Goal: Task Accomplishment & Management: Manage account settings

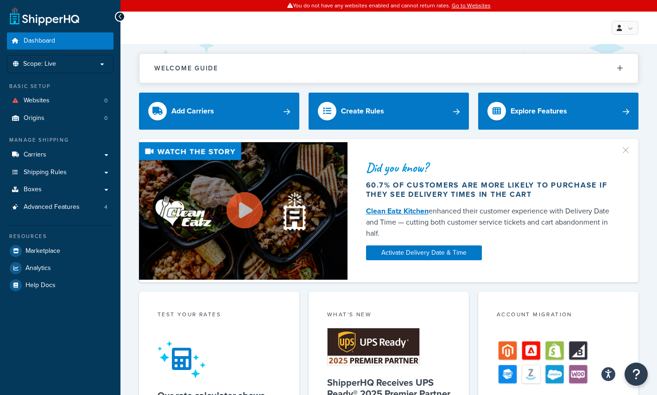
click at [100, 57] on li "Scope: Live" at bounding box center [60, 64] width 107 height 18
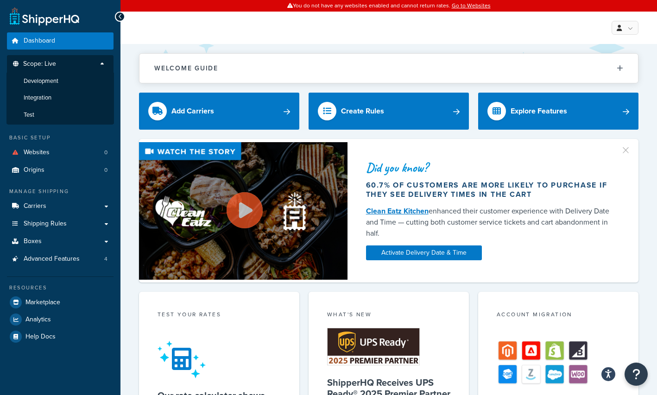
click at [49, 112] on li "Test" at bounding box center [59, 115] width 107 height 17
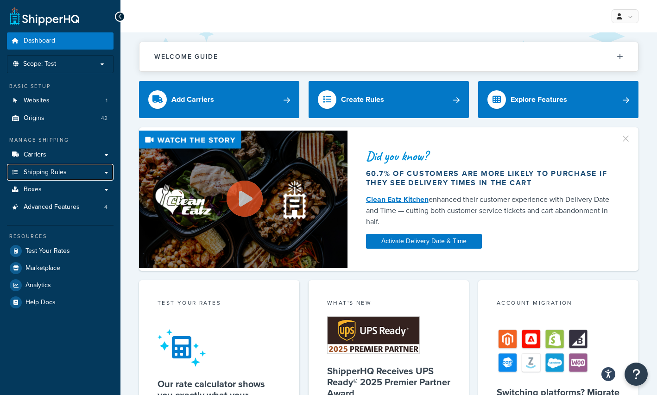
click at [68, 169] on link "Shipping Rules" at bounding box center [60, 172] width 107 height 17
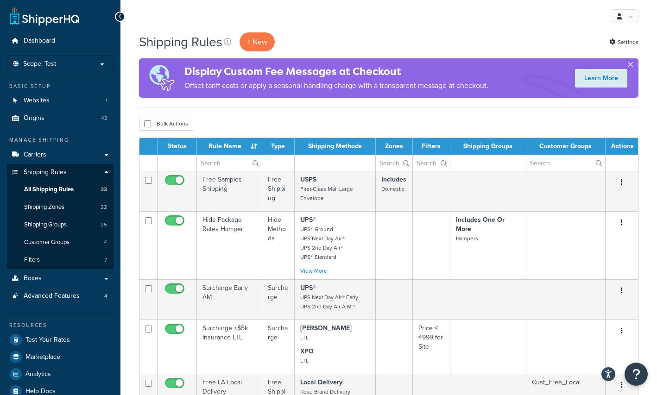
scroll to position [93, 0]
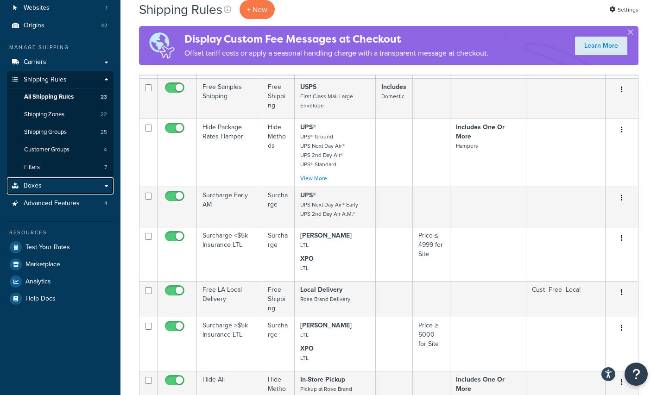
click at [71, 185] on link "Boxes" at bounding box center [60, 185] width 107 height 17
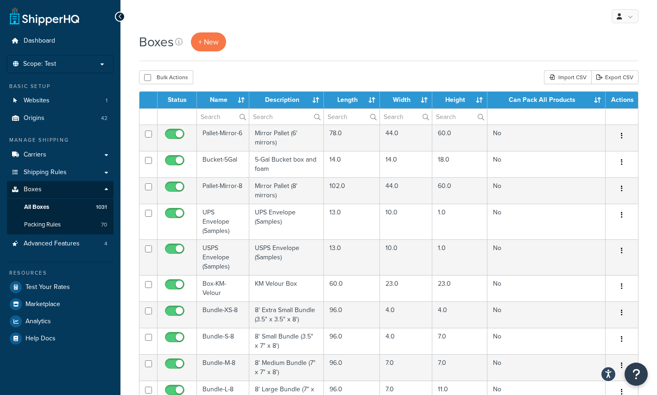
click at [227, 135] on td "Pallet-Mirror-6" at bounding box center [223, 138] width 52 height 26
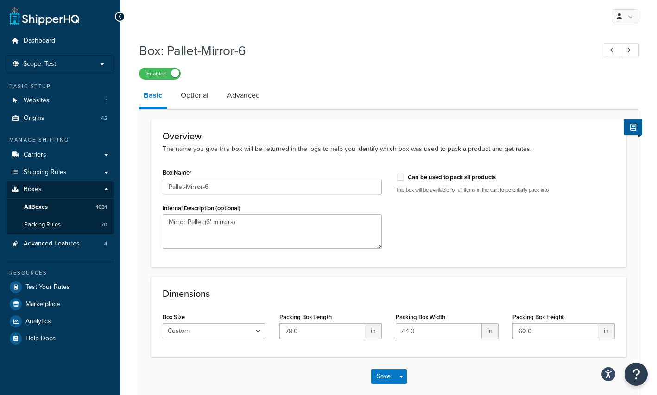
scroll to position [46, 0]
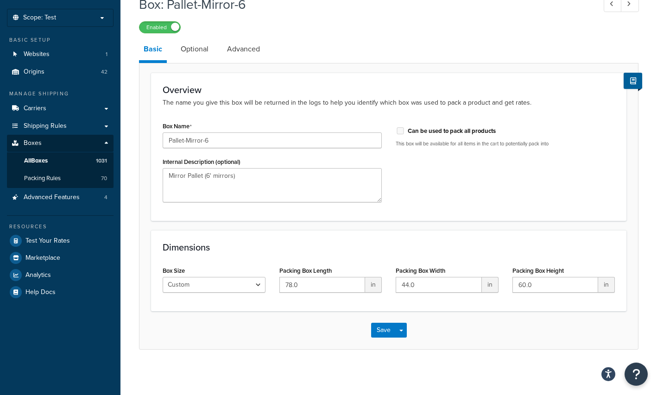
click at [200, 52] on link "Optional" at bounding box center [194, 49] width 37 height 22
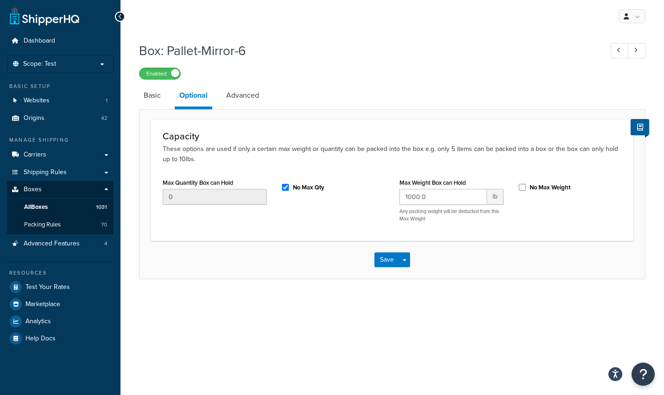
click at [257, 94] on link "Advanced" at bounding box center [242, 95] width 42 height 22
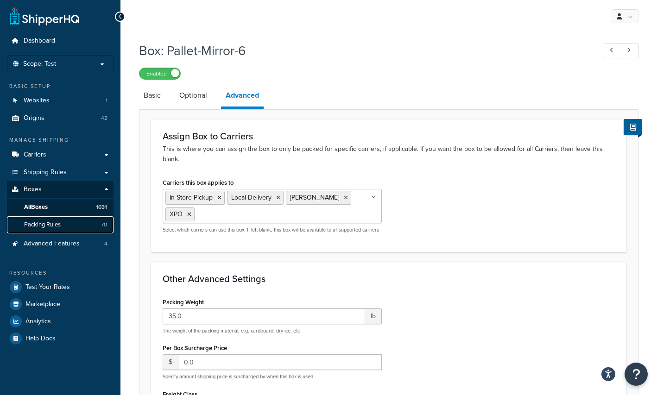
click at [73, 224] on link "Packing Rules 70" at bounding box center [60, 224] width 107 height 17
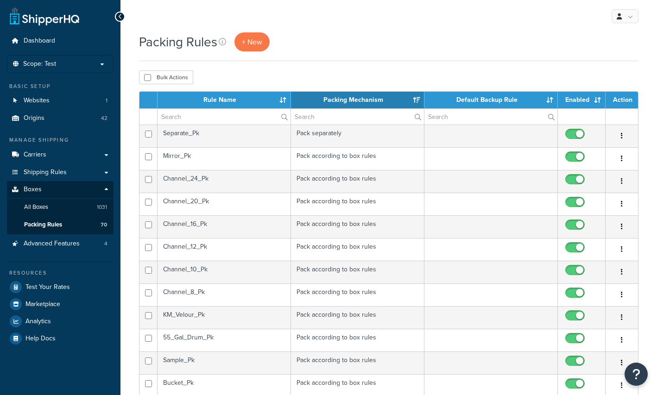
select select "15"
click at [193, 156] on td "Mirror_Pk" at bounding box center [223, 158] width 133 height 23
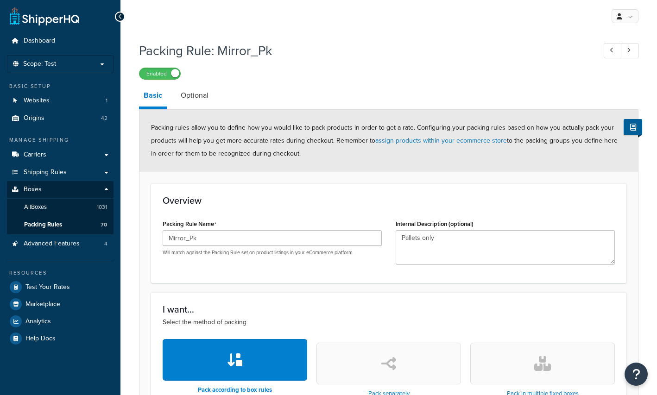
click at [205, 95] on link "Optional" at bounding box center [194, 95] width 37 height 22
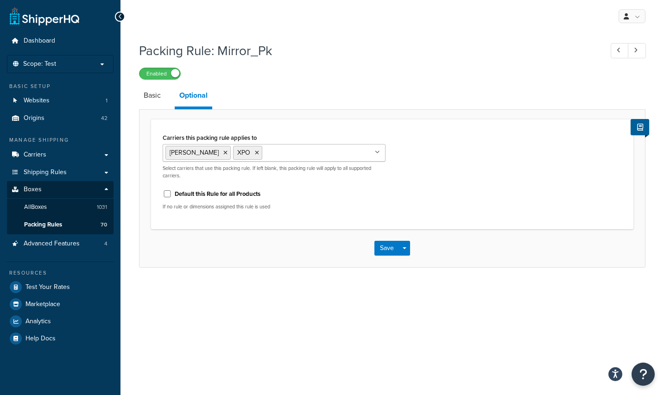
click at [151, 94] on link "Basic" at bounding box center [152, 95] width 26 height 22
